Goal: Task Accomplishment & Management: Complete application form

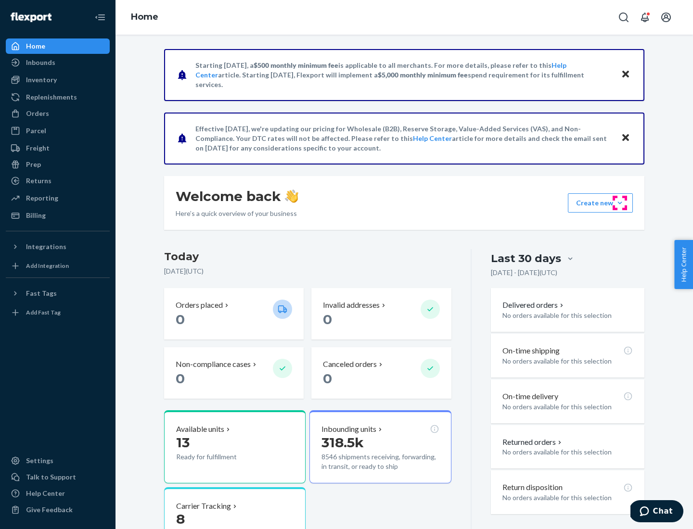
click at [620, 203] on button "Create new Create new inbound Create new order Create new product" at bounding box center [600, 202] width 65 height 19
click at [58, 63] on div "Inbounds" at bounding box center [58, 62] width 102 height 13
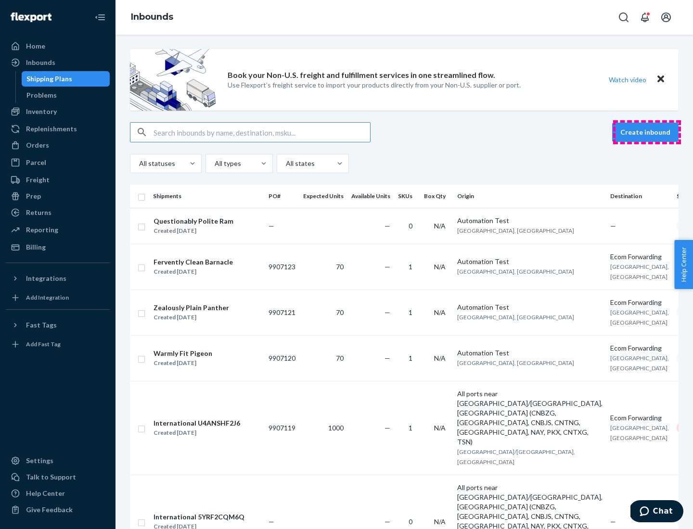
click at [647, 132] on button "Create inbound" at bounding box center [645, 132] width 66 height 19
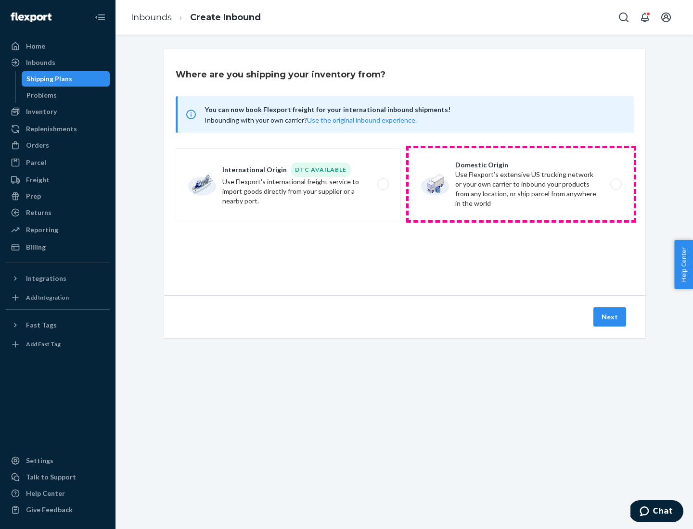
click at [521, 184] on label "Domestic Origin Use Flexport’s extensive US trucking network or your own carrie…" at bounding box center [521, 184] width 225 height 72
click at [616, 184] on input "Domestic Origin Use Flexport’s extensive US trucking network or your own carrie…" at bounding box center [619, 184] width 6 height 6
radio input "true"
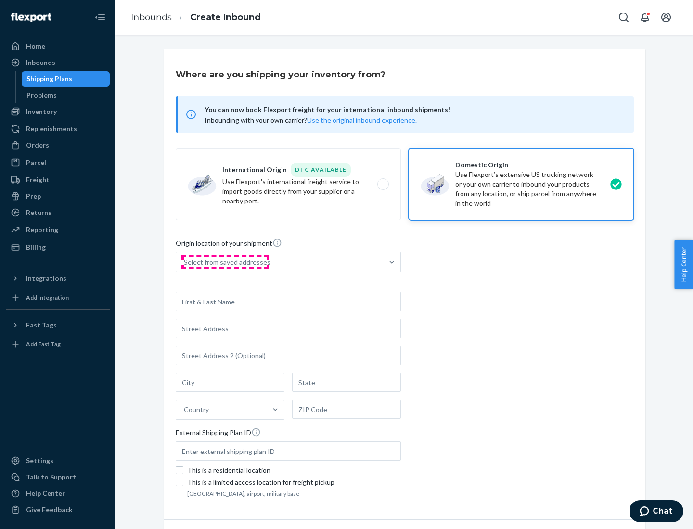
click at [225, 262] on div "Select from saved addresses" at bounding box center [227, 262] width 87 height 10
click at [185, 262] on input "Select from saved addresses" at bounding box center [184, 262] width 1 height 10
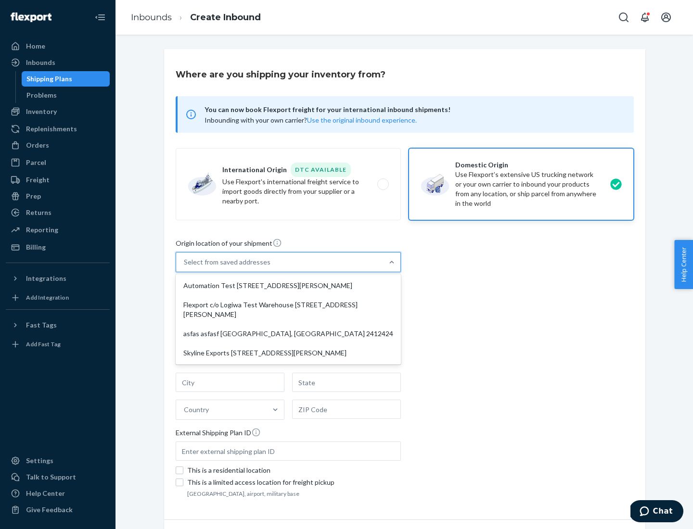
scroll to position [4, 0]
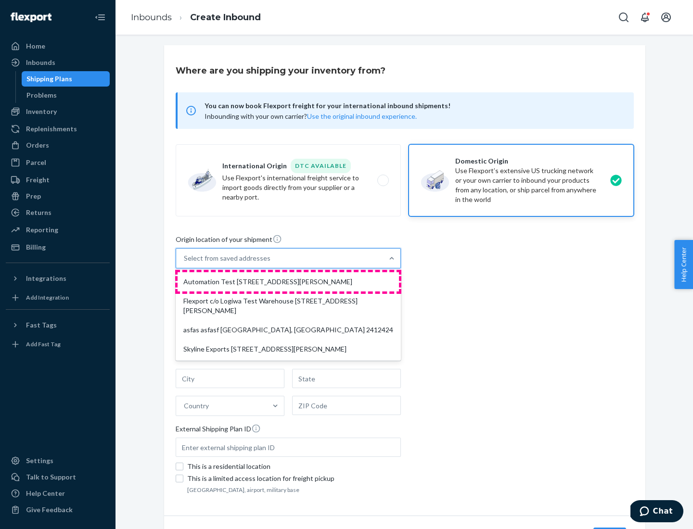
click at [288, 282] on div "Automation Test [STREET_ADDRESS][PERSON_NAME]" at bounding box center [288, 281] width 221 height 19
click at [185, 263] on input "option Automation Test [STREET_ADDRESS][PERSON_NAME] focused, 1 of 4. 4 results…" at bounding box center [184, 259] width 1 height 10
type input "Automation Test"
type input "9th Floor"
type input "[GEOGRAPHIC_DATA]"
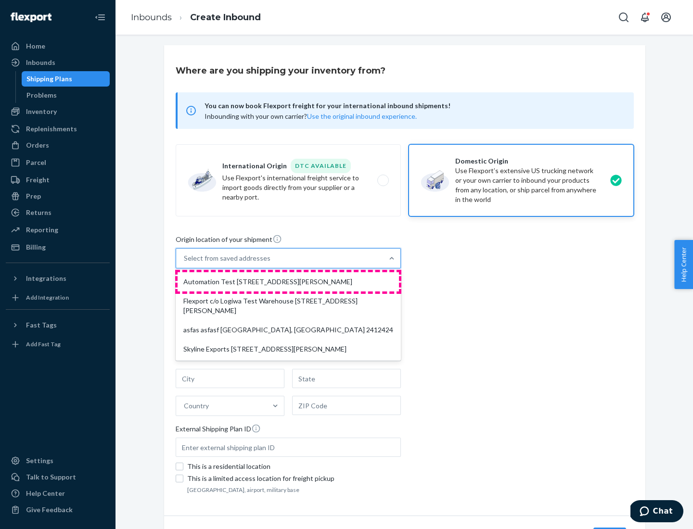
type input "CA"
type input "94104"
type input "[STREET_ADDRESS][PERSON_NAME]"
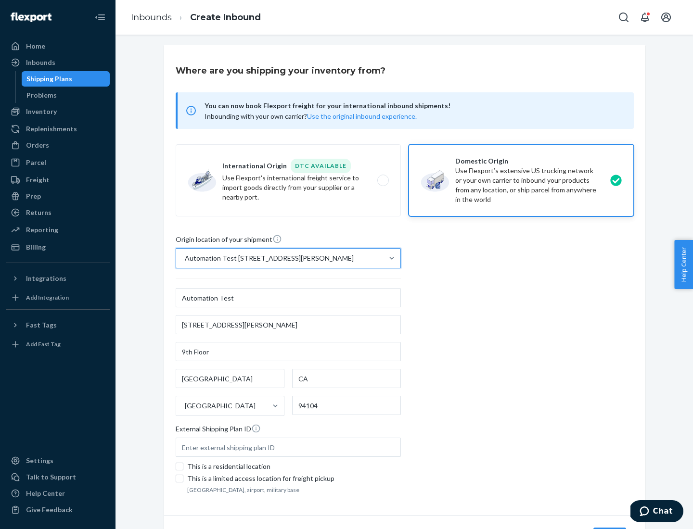
scroll to position [56, 0]
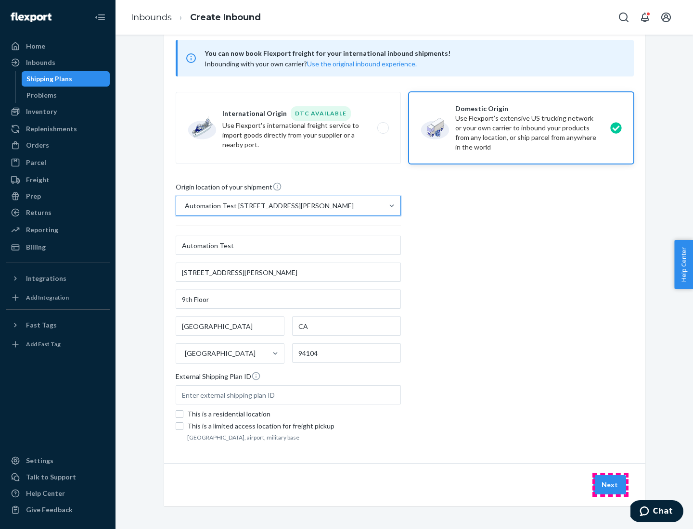
click at [610, 485] on button "Next" at bounding box center [609, 485] width 33 height 19
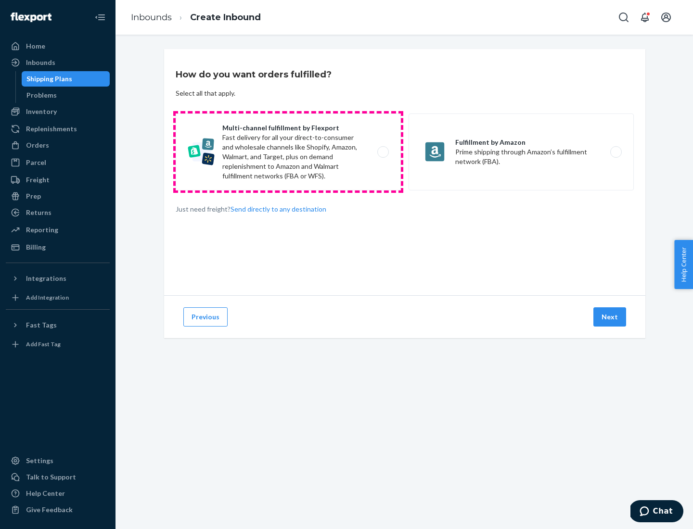
click at [288, 152] on label "Multi-channel fulfillment by Flexport Fast delivery for all your direct-to-cons…" at bounding box center [288, 152] width 225 height 77
click at [383, 152] on input "Multi-channel fulfillment by Flexport Fast delivery for all your direct-to-cons…" at bounding box center [386, 152] width 6 height 6
radio input "true"
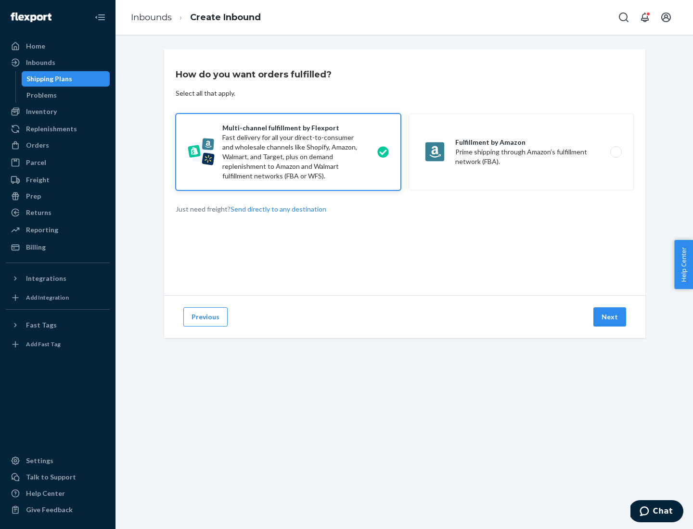
click at [610, 317] on button "Next" at bounding box center [609, 317] width 33 height 19
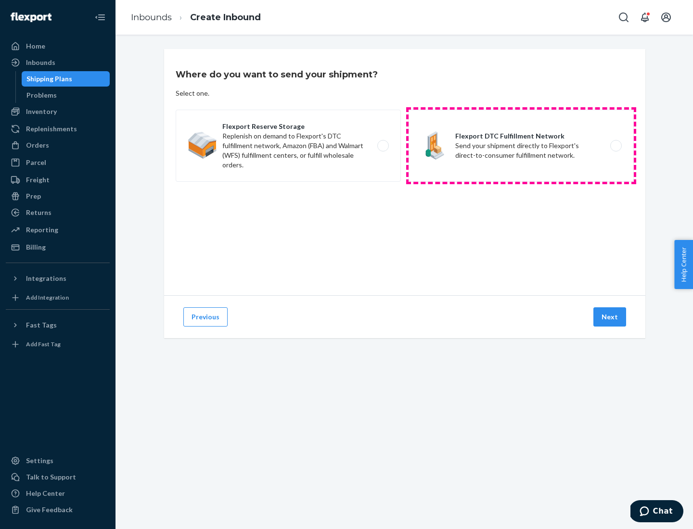
click at [521, 146] on label "Flexport DTC Fulfillment Network Send your shipment directly to Flexport's dire…" at bounding box center [521, 146] width 225 height 72
click at [616, 146] on input "Flexport DTC Fulfillment Network Send your shipment directly to Flexport's dire…" at bounding box center [619, 146] width 6 height 6
radio input "true"
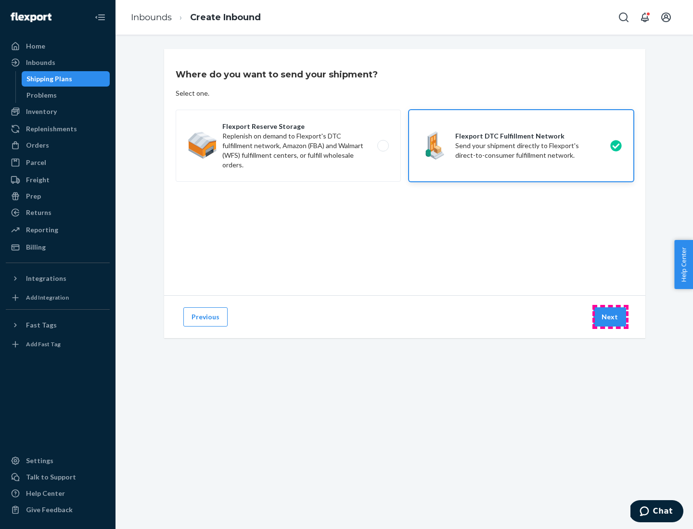
click at [610, 317] on button "Next" at bounding box center [609, 317] width 33 height 19
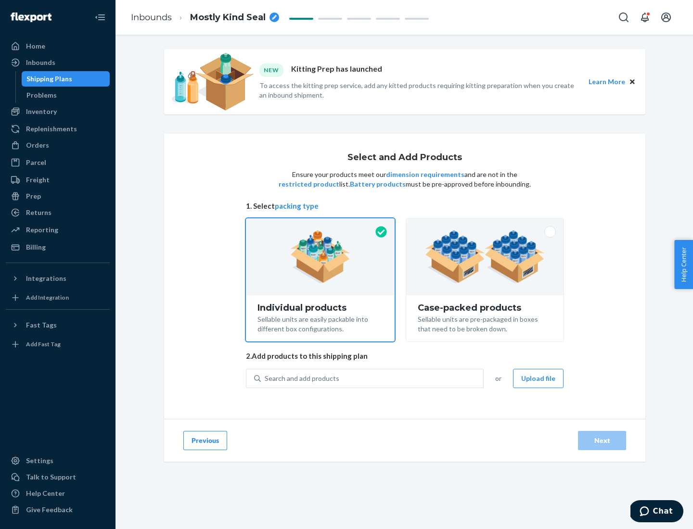
click at [485, 257] on img at bounding box center [485, 257] width 120 height 53
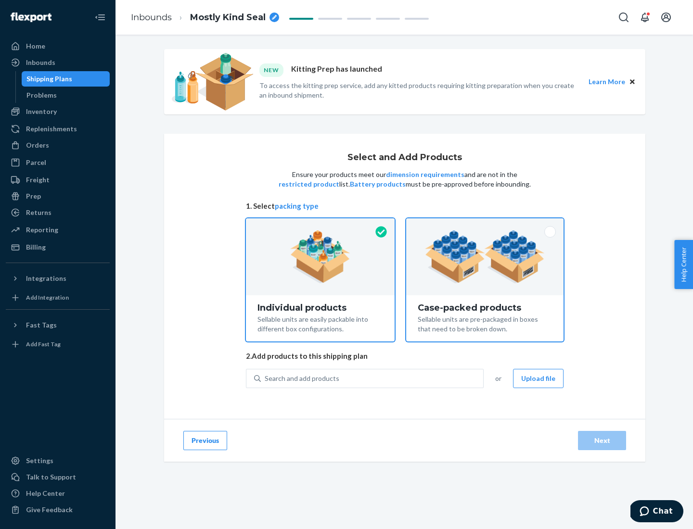
click at [485, 225] on input "Case-packed products Sellable units are pre-packaged in boxes that need to be b…" at bounding box center [485, 222] width 6 height 6
radio input "true"
radio input "false"
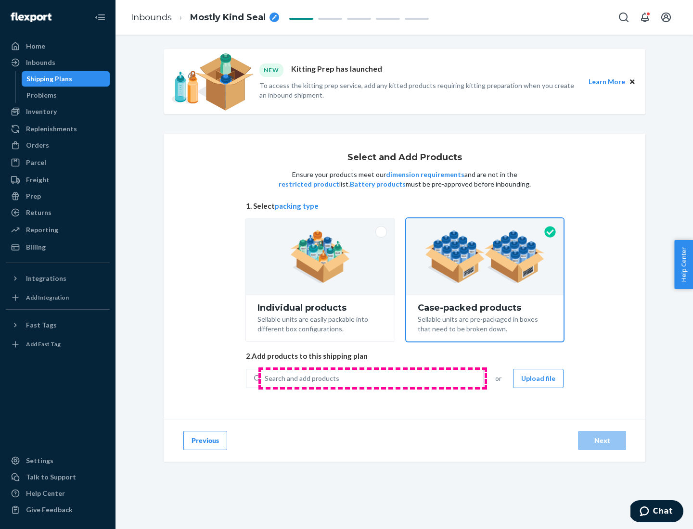
click at [373, 378] on div "Search and add products" at bounding box center [372, 378] width 222 height 17
click at [266, 378] on input "Search and add products" at bounding box center [265, 379] width 1 height 10
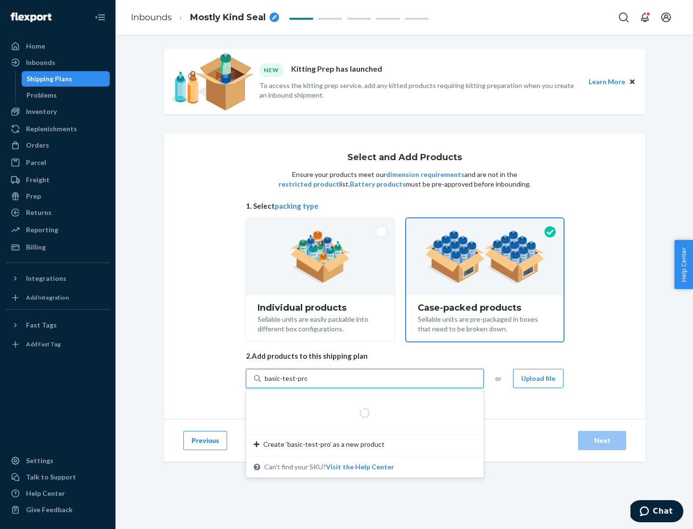
type input "basic-test-product-1"
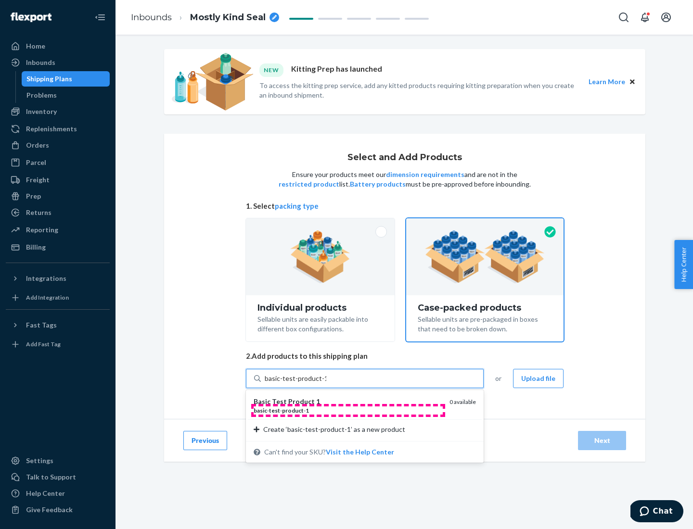
click at [348, 411] on div "basic - test - product - 1" at bounding box center [348, 411] width 188 height 8
click at [326, 384] on input "basic-test-product-1" at bounding box center [296, 379] width 62 height 10
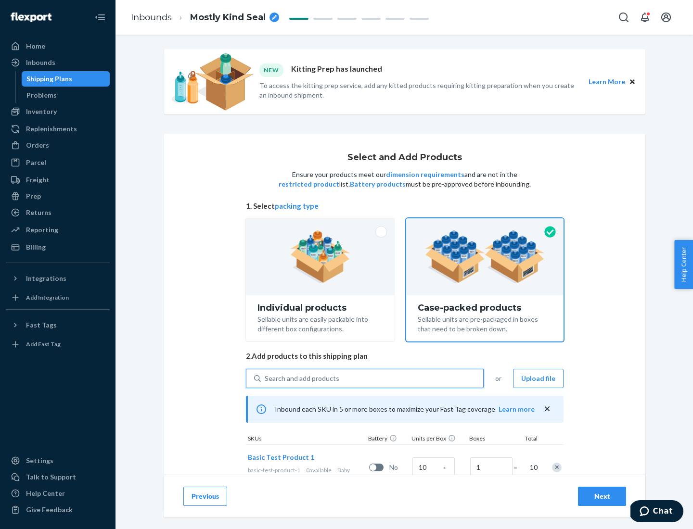
scroll to position [35, 0]
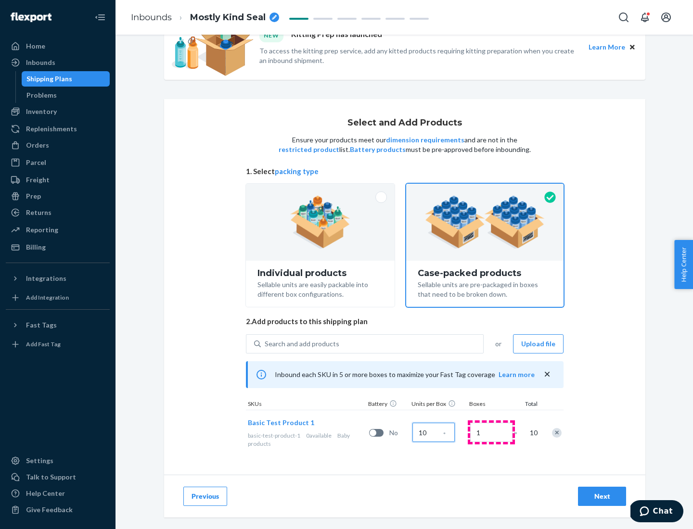
type input "10"
type input "7"
click at [602, 497] on div "Next" at bounding box center [602, 497] width 32 height 10
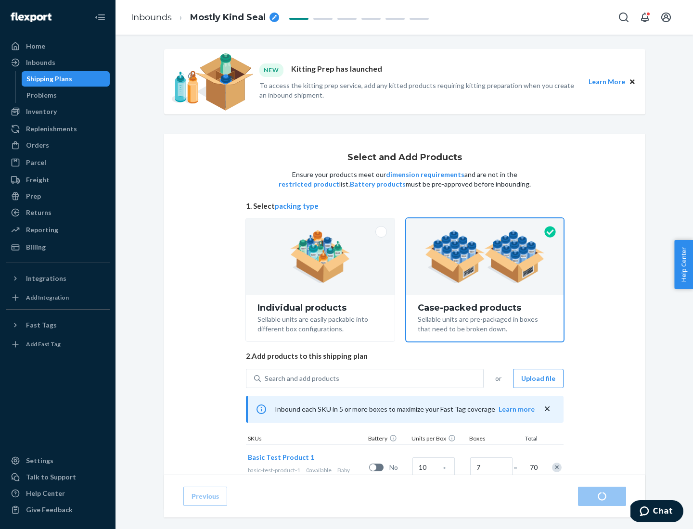
radio input "true"
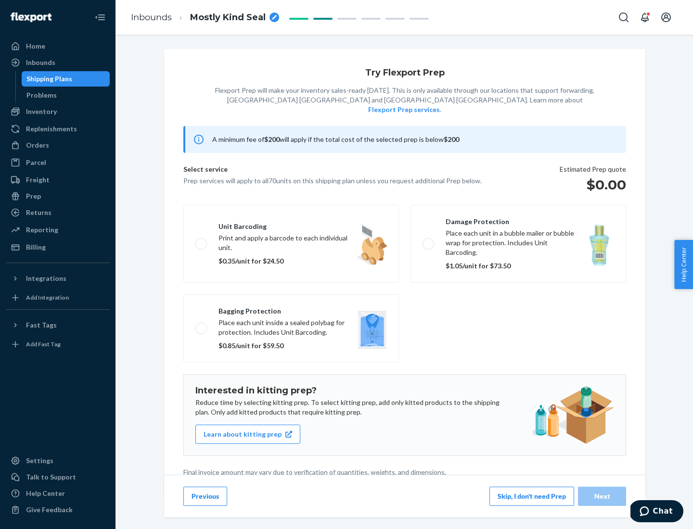
scroll to position [2, 0]
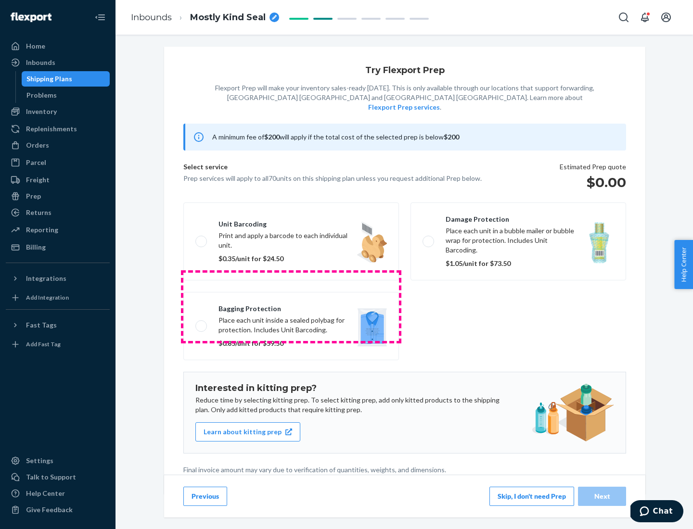
click at [291, 307] on label "Bagging protection Place each unit inside a sealed polybag for protection. Incl…" at bounding box center [291, 326] width 216 height 68
click at [202, 323] on input "Bagging protection Place each unit inside a sealed polybag for protection. Incl…" at bounding box center [198, 326] width 6 height 6
checkbox input "true"
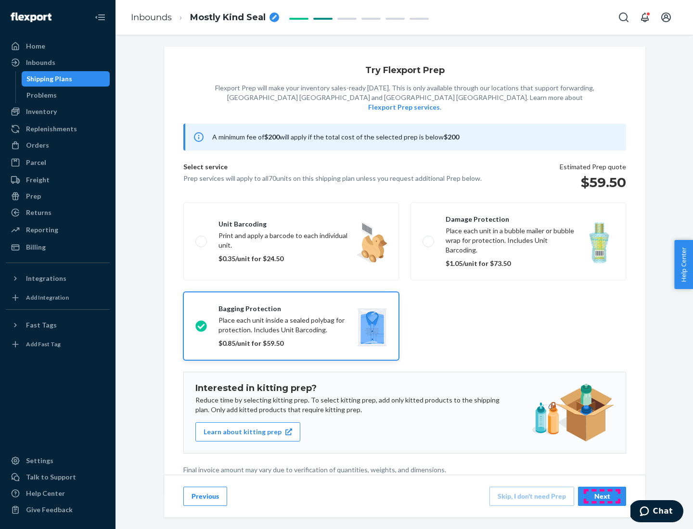
click at [602, 496] on div "Next" at bounding box center [602, 497] width 32 height 10
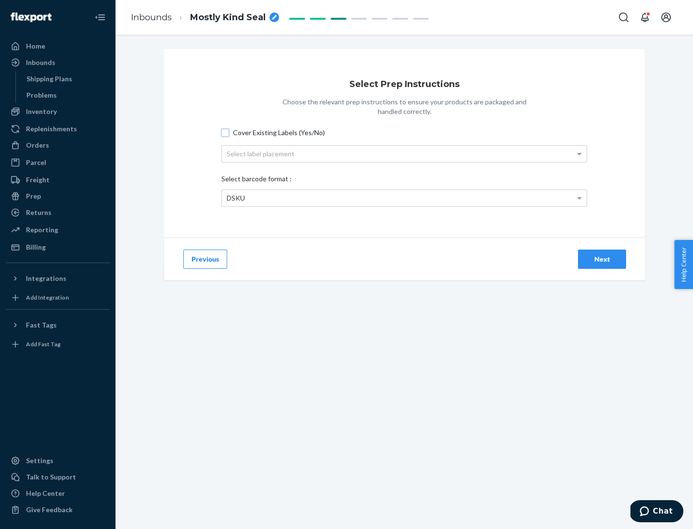
click at [225, 132] on input "Cover Existing Labels (Yes/No)" at bounding box center [225, 133] width 8 height 8
checkbox input "true"
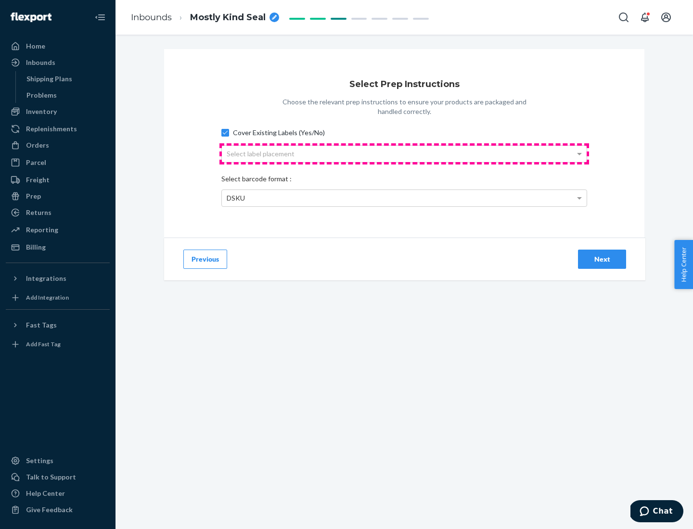
click at [404, 154] on div "Select label placement" at bounding box center [404, 154] width 365 height 16
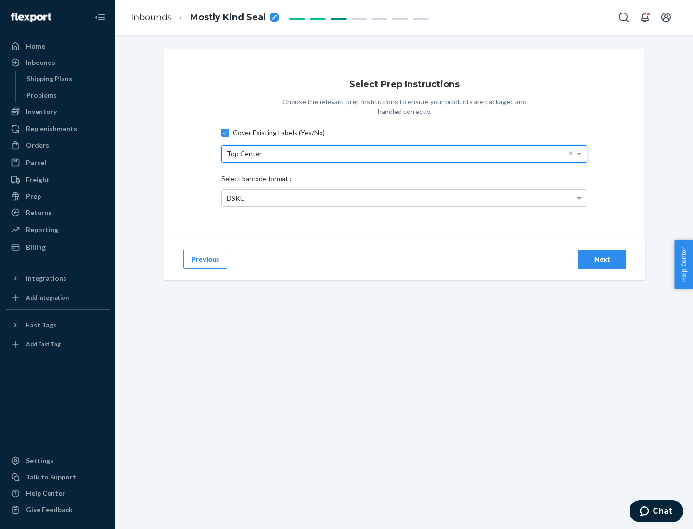
click at [404, 198] on div "DSKU" at bounding box center [404, 198] width 365 height 16
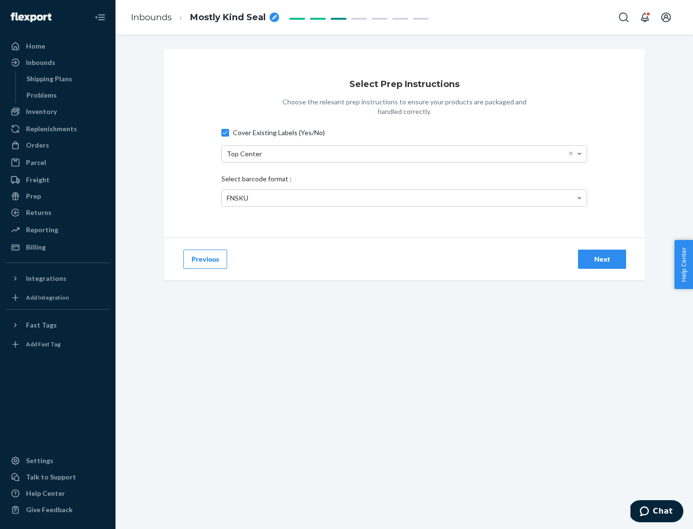
click at [602, 259] on div "Next" at bounding box center [602, 260] width 32 height 10
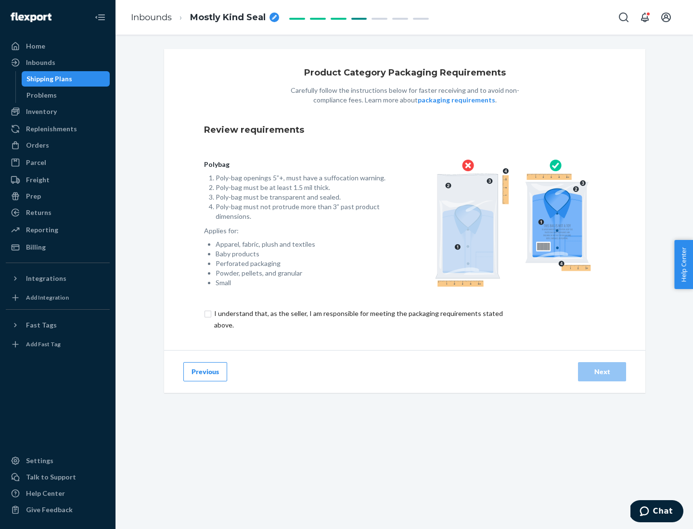
click at [358, 319] on input "checkbox" at bounding box center [364, 319] width 320 height 23
checkbox input "true"
click at [602, 372] on div "Next" at bounding box center [602, 372] width 32 height 10
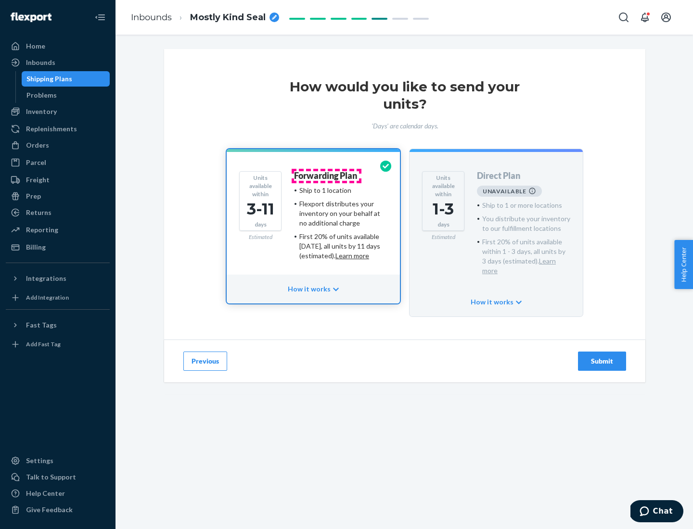
click at [326, 176] on h4 "Forwarding Plan" at bounding box center [325, 176] width 63 height 10
click at [602, 357] on div "Submit" at bounding box center [602, 362] width 32 height 10
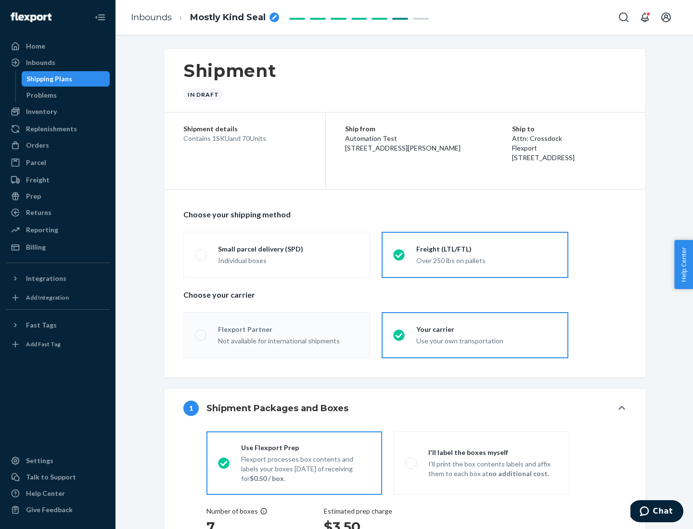
radio input "true"
radio input "false"
radio input "true"
radio input "false"
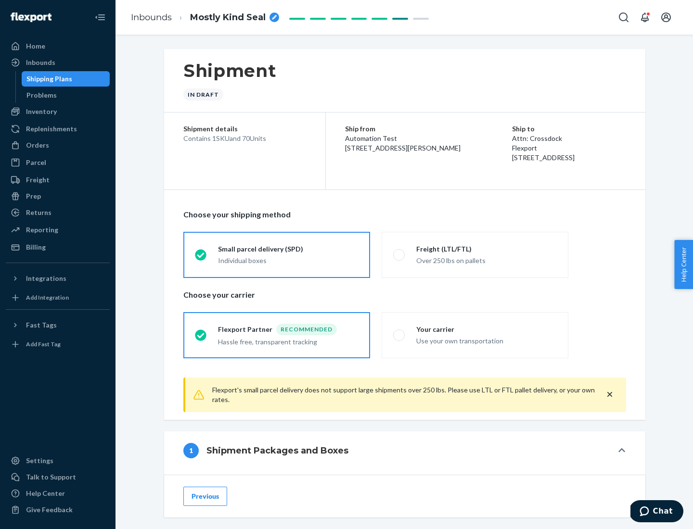
click at [475, 255] on div "Over 250 lbs on pallets" at bounding box center [486, 260] width 141 height 12
click at [399, 255] on input "Freight (LTL/FTL) Over 250 lbs on pallets" at bounding box center [396, 255] width 6 height 6
radio input "true"
radio input "false"
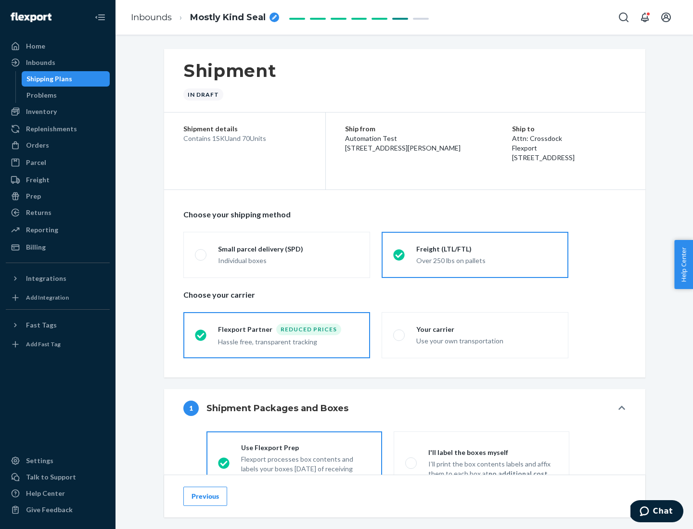
scroll to position [53, 0]
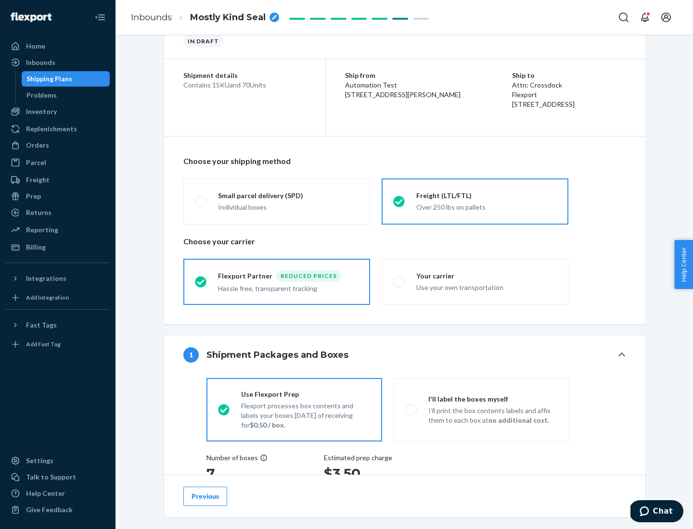
click at [277, 282] on div "Hassle free, transparent tracking" at bounding box center [288, 288] width 141 height 12
click at [201, 282] on input "Flexport Partner Reduced prices Hassle free, transparent tracking" at bounding box center [198, 282] width 6 height 6
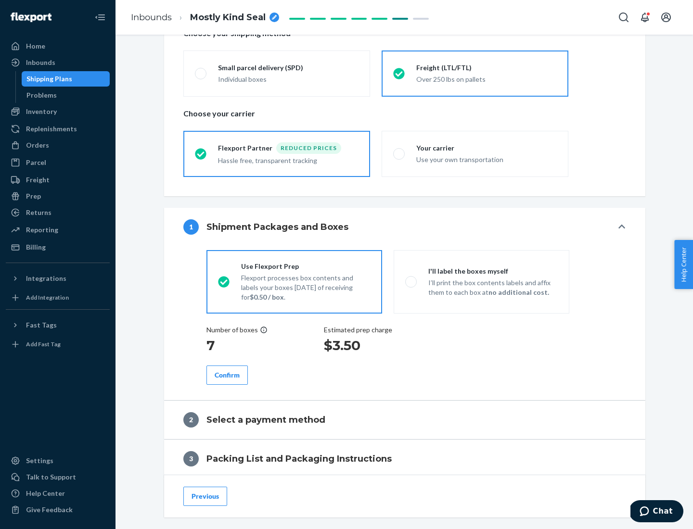
click at [481, 282] on p "I’ll print the box contents labels and affix them to each box at no additional …" at bounding box center [492, 287] width 129 height 19
click at [412, 282] on input "I'll label the boxes myself I’ll print the box contents labels and affix them t…" at bounding box center [408, 282] width 6 height 6
radio input "true"
radio input "false"
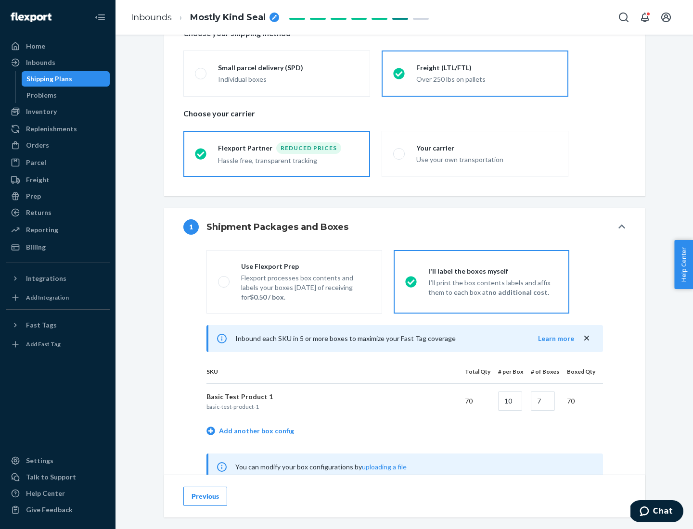
scroll to position [301, 0]
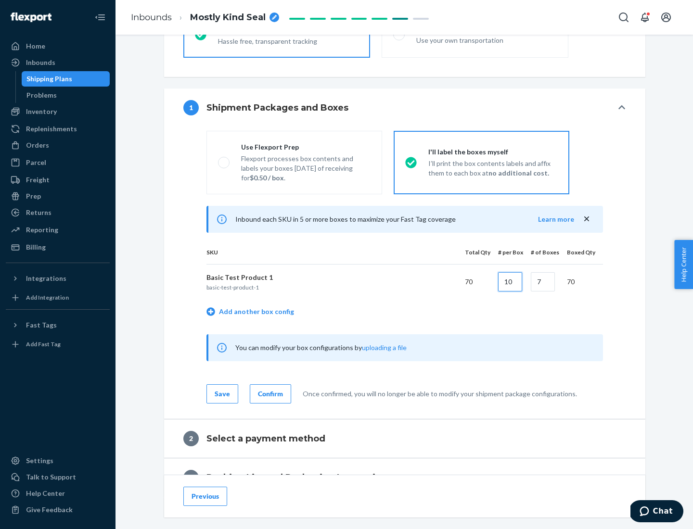
type input "10"
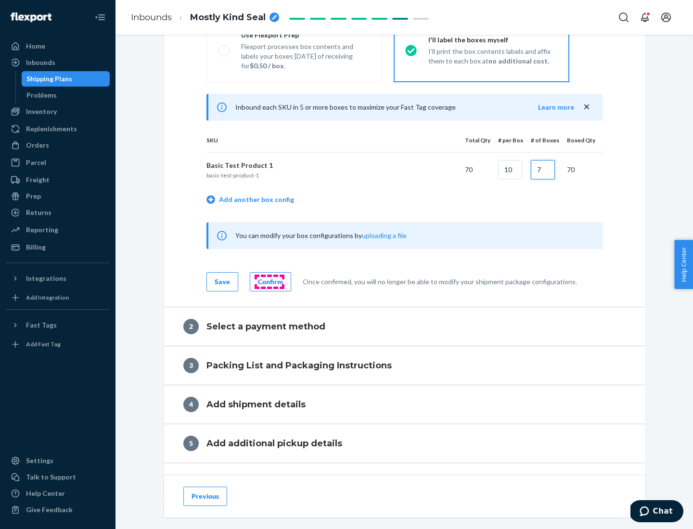
type input "7"
click at [269, 282] on div "Confirm" at bounding box center [270, 282] width 25 height 10
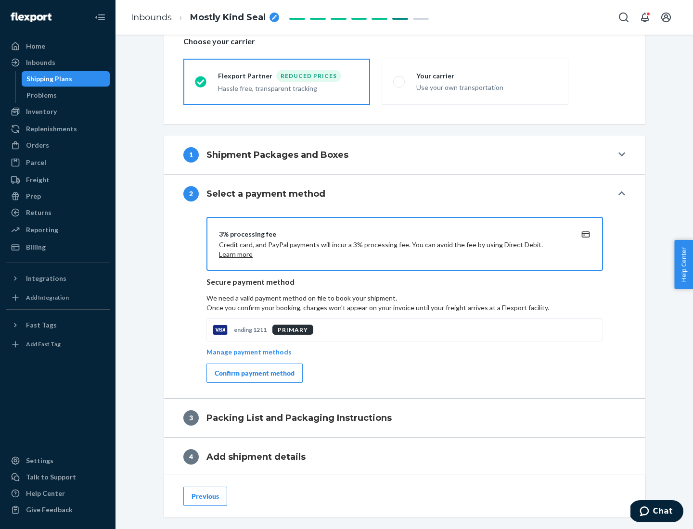
scroll to position [345, 0]
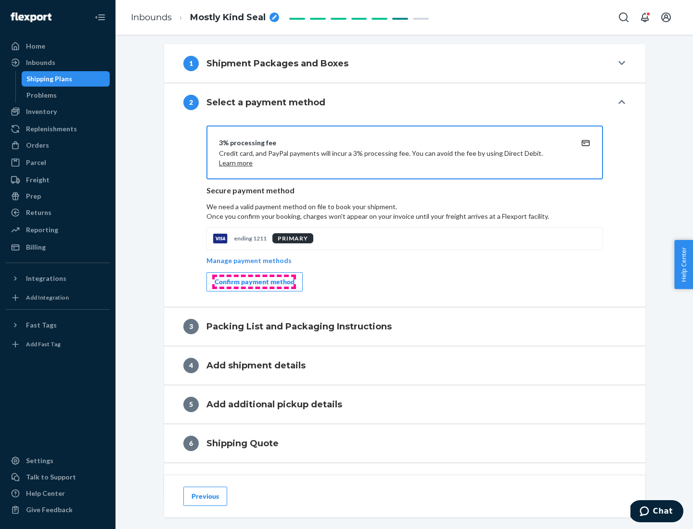
click at [254, 282] on div "Confirm payment method" at bounding box center [255, 282] width 80 height 10
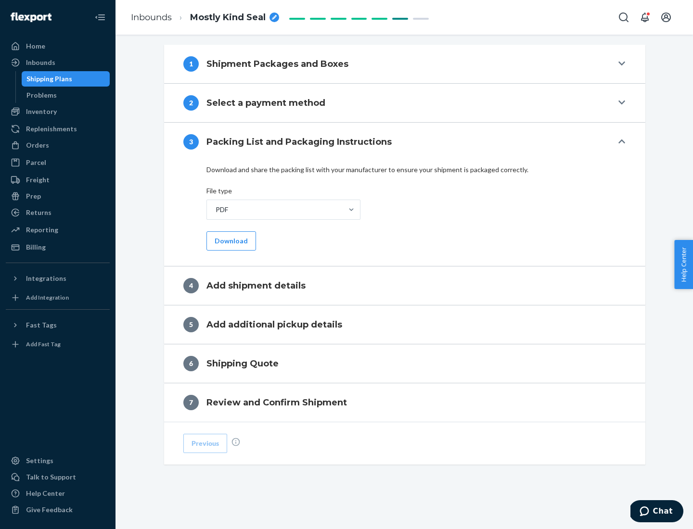
scroll to position [304, 0]
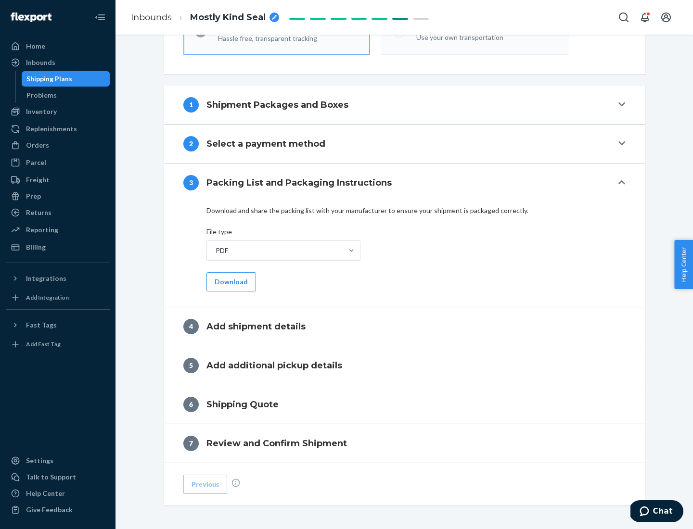
click at [230, 282] on button "Download" at bounding box center [231, 281] width 50 height 19
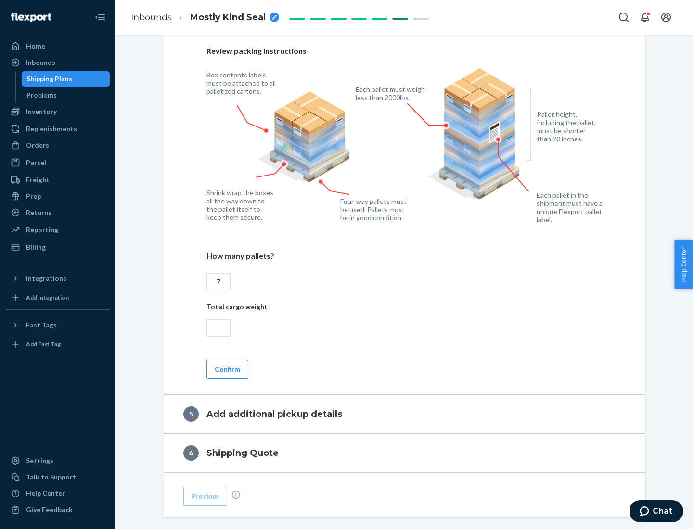
scroll to position [625, 0]
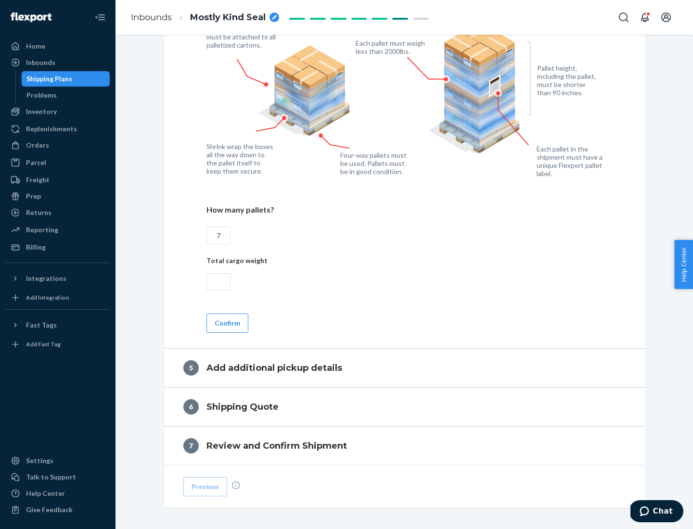
type input "7"
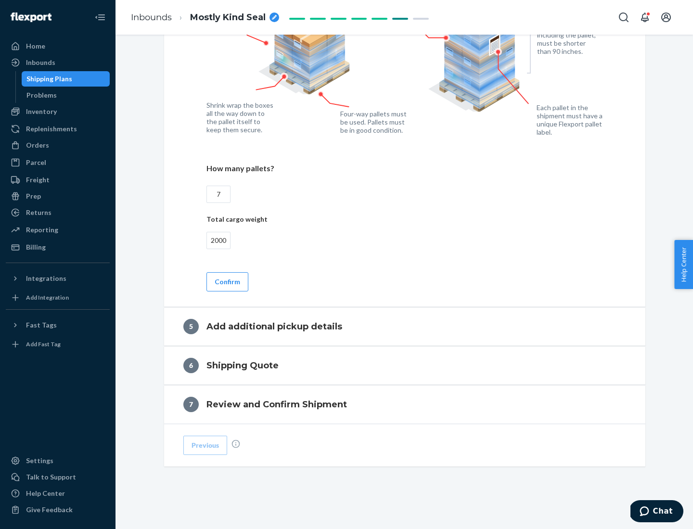
type input "2000"
click at [227, 282] on button "Confirm" at bounding box center [227, 281] width 42 height 19
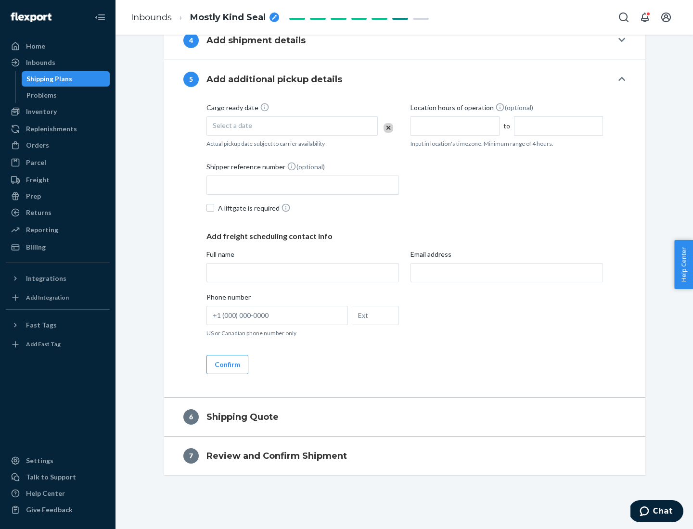
scroll to position [329, 0]
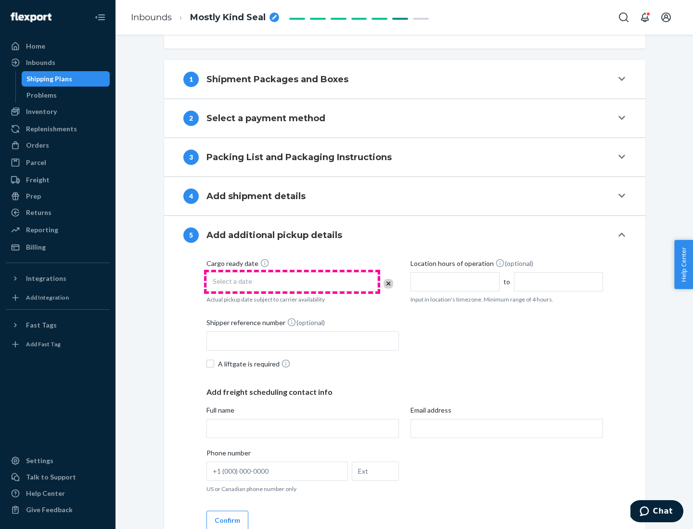
click at [292, 282] on div "Select a date" at bounding box center [291, 281] width 171 height 19
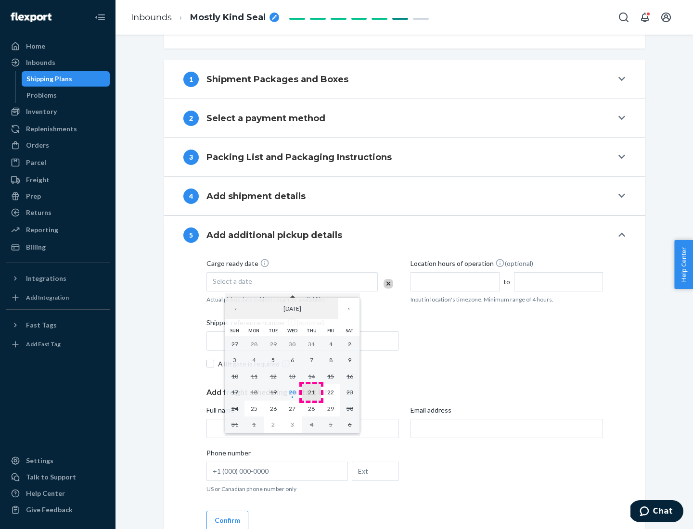
click at [311, 392] on abbr "21" at bounding box center [311, 392] width 7 height 7
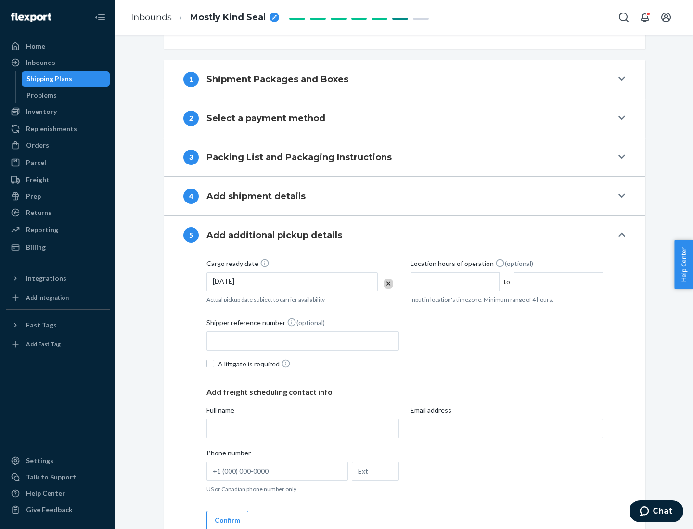
scroll to position [476, 0]
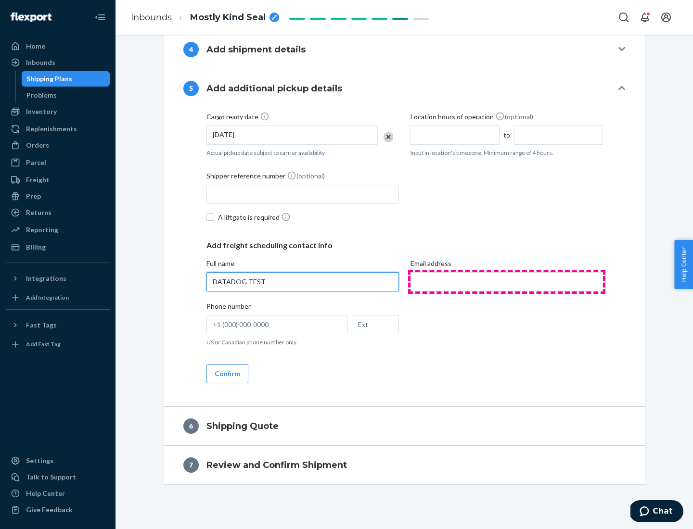
type input "DATADOG TEST"
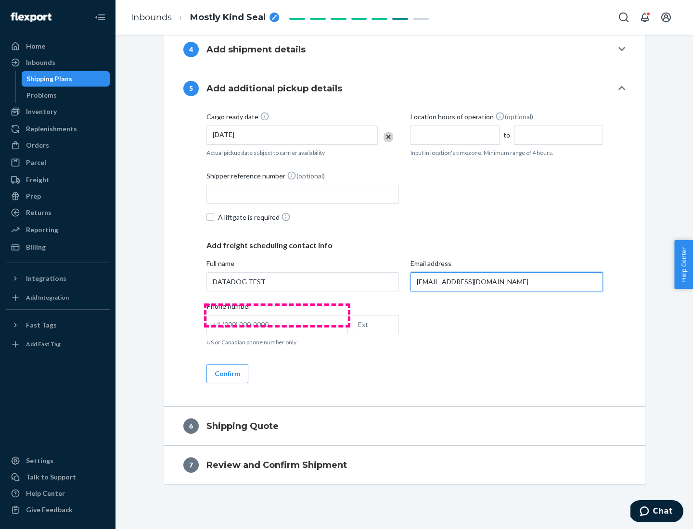
scroll to position [485, 0]
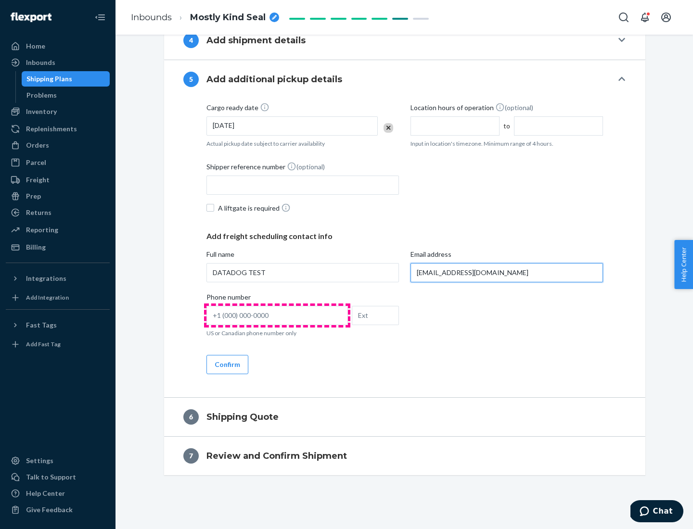
type input "[EMAIL_ADDRESS][DOMAIN_NAME]"
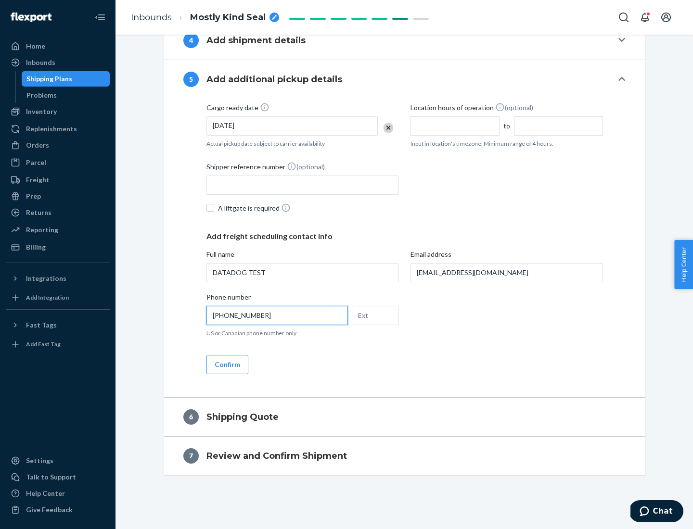
type input "[PHONE_NUMBER]"
click at [227, 364] on button "Confirm" at bounding box center [227, 364] width 42 height 19
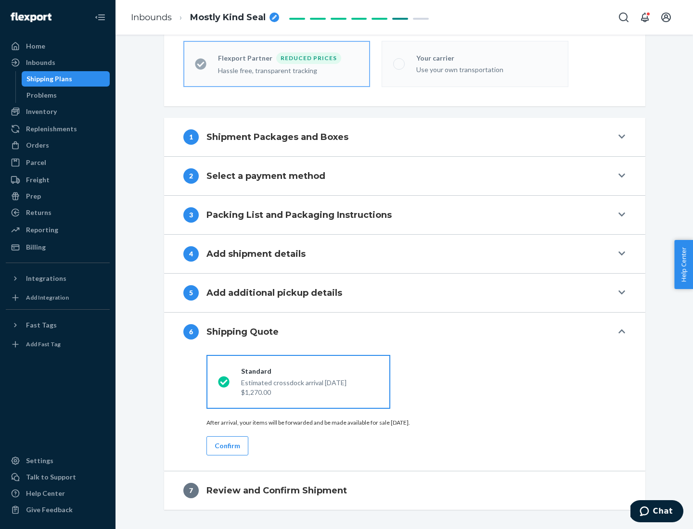
scroll to position [306, 0]
